Goal: Navigation & Orientation: Find specific page/section

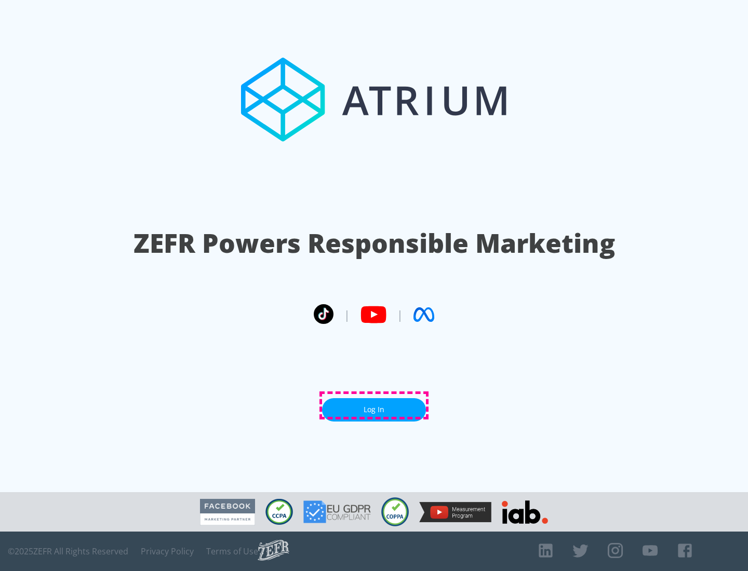
click at [374, 406] on link "Log In" at bounding box center [374, 409] width 104 height 23
